Goal: Information Seeking & Learning: Understand process/instructions

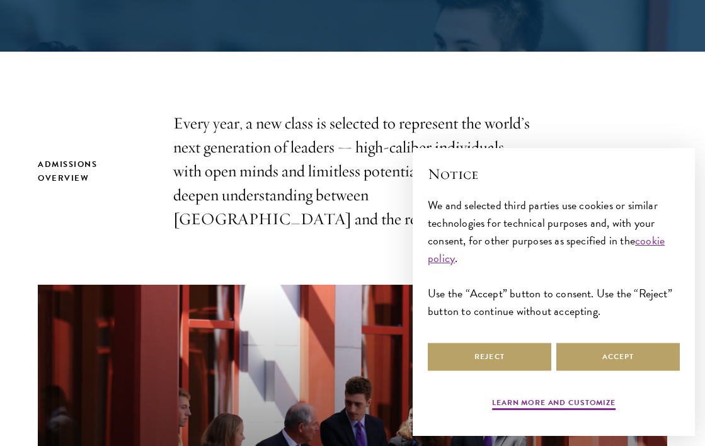
scroll to position [361, 0]
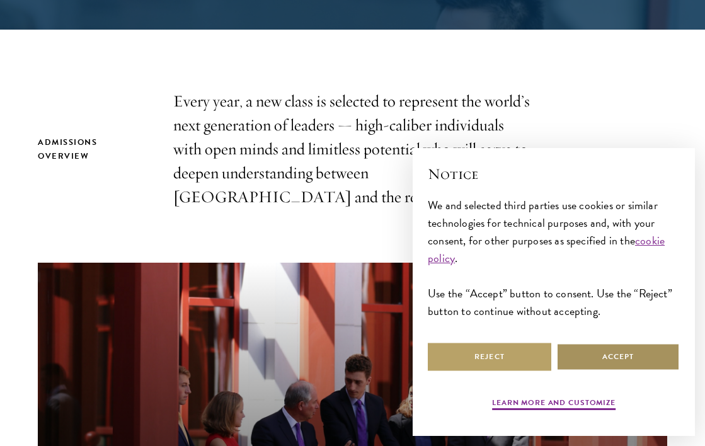
click at [588, 362] on button "Accept" at bounding box center [619, 357] width 124 height 28
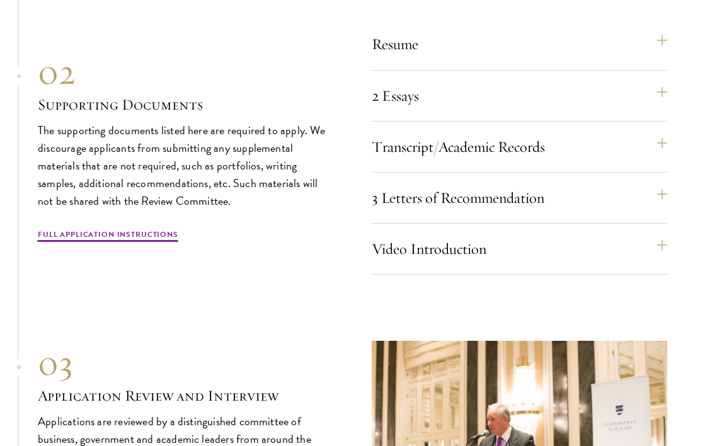
scroll to position [4137, 0]
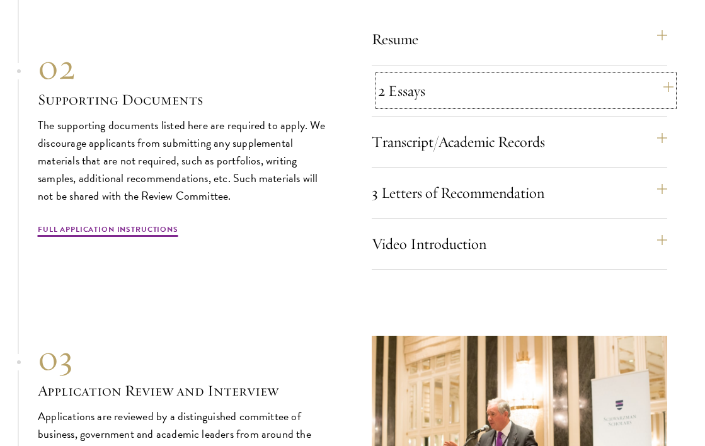
click at [463, 106] on button "2 Essays" at bounding box center [526, 91] width 296 height 30
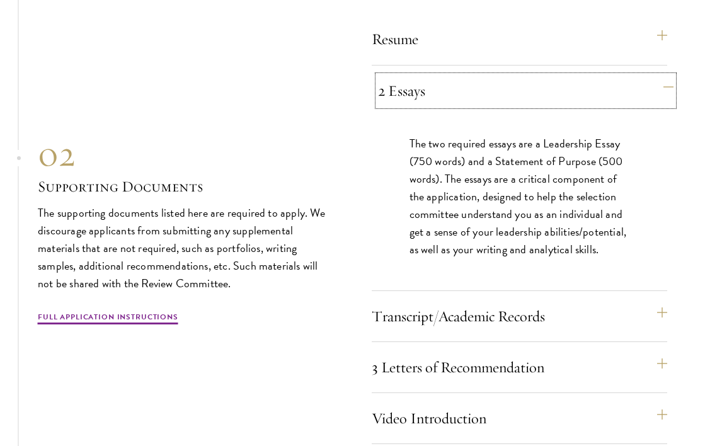
click at [458, 106] on button "2 Essays" at bounding box center [526, 91] width 296 height 30
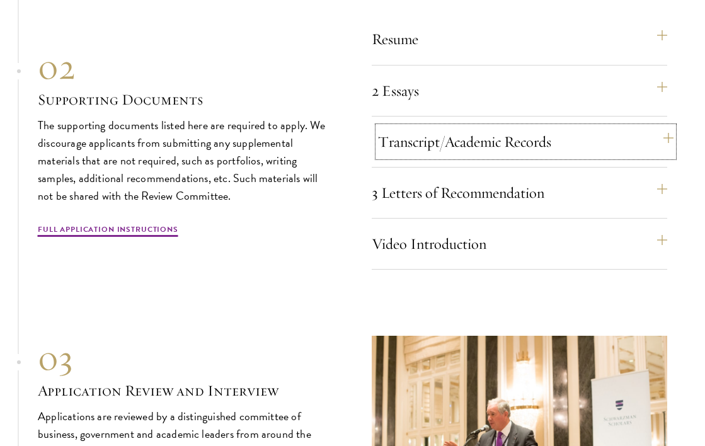
click at [439, 153] on button "Transcript/Academic Records" at bounding box center [526, 142] width 296 height 30
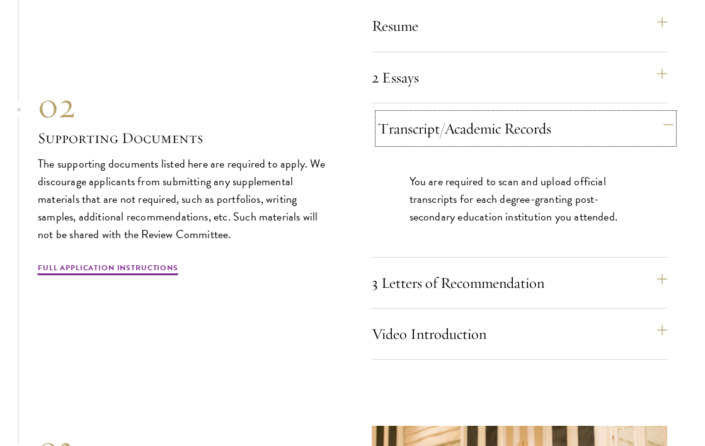
scroll to position [4156, 0]
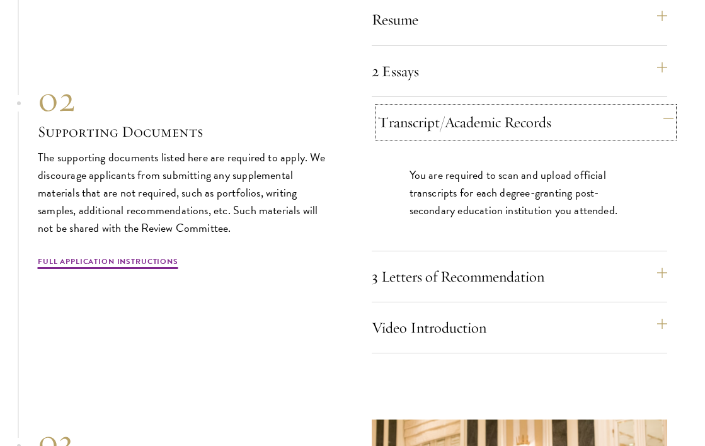
click at [439, 137] on button "Transcript/Academic Records" at bounding box center [526, 122] width 296 height 30
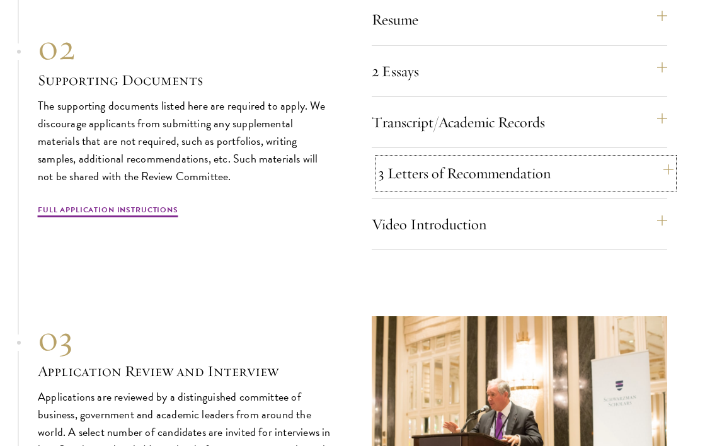
click at [424, 188] on button "3 Letters of Recommendation" at bounding box center [526, 173] width 296 height 30
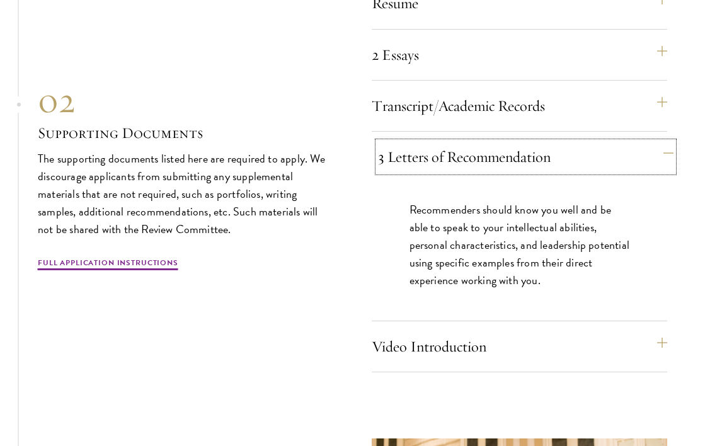
scroll to position [4177, 0]
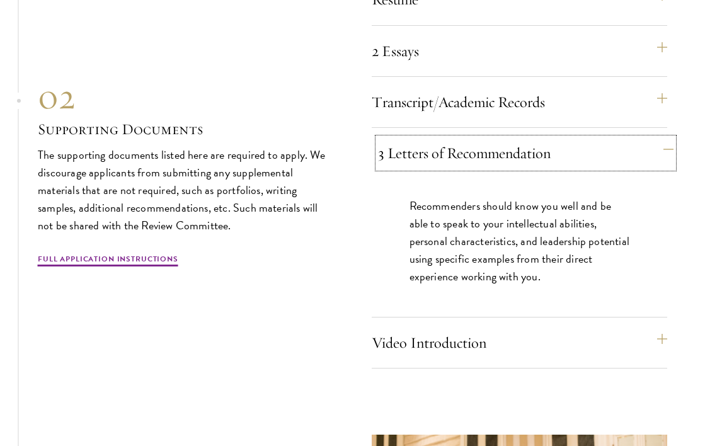
click at [429, 168] on button "3 Letters of Recommendation" at bounding box center [526, 153] width 296 height 30
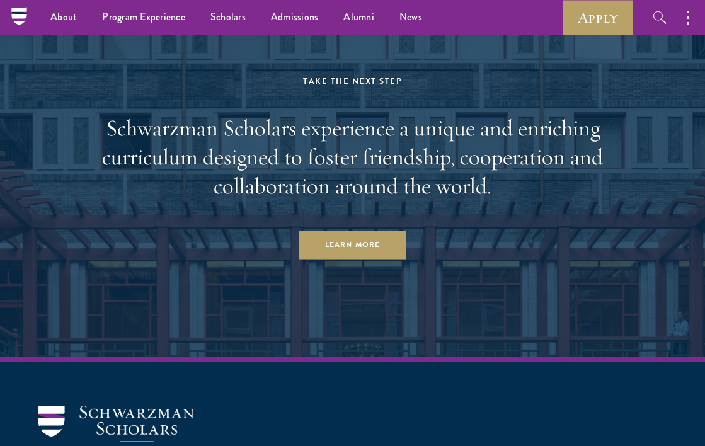
scroll to position [6212, 0]
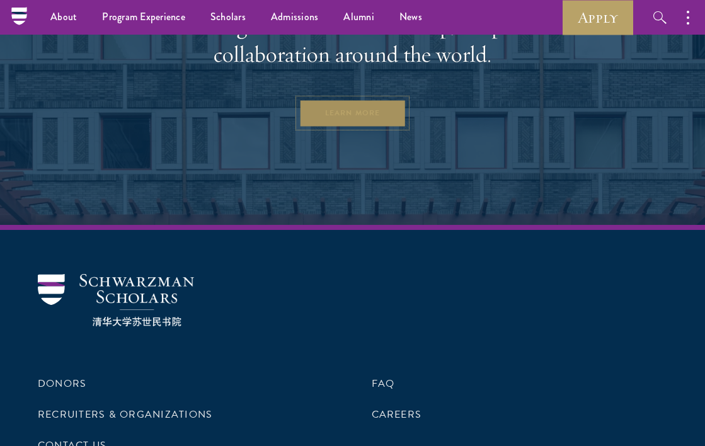
click at [388, 115] on link "Learn More" at bounding box center [353, 113] width 108 height 28
